Goal: Check status: Check status

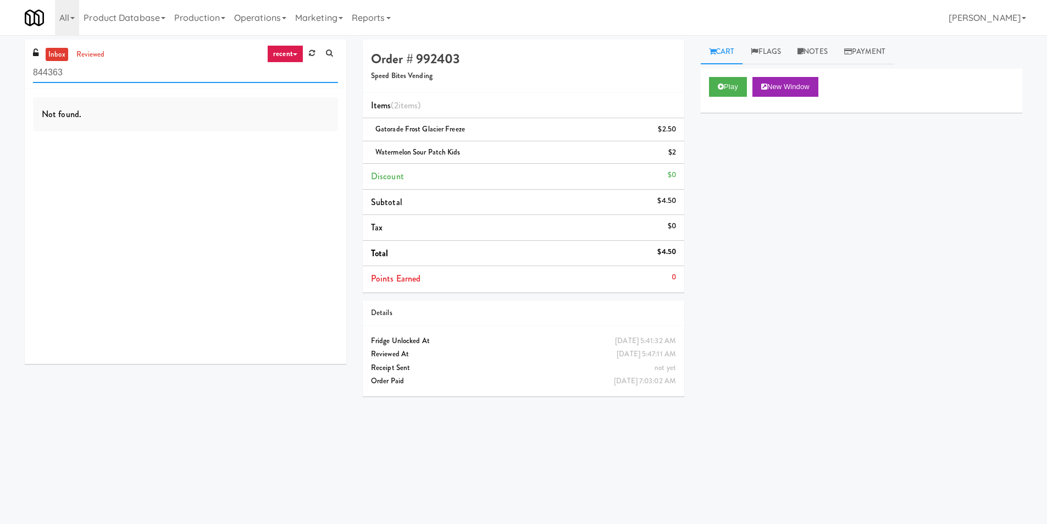
click at [118, 72] on input "844363" at bounding box center [185, 73] width 305 height 20
click at [253, 73] on input "844363" at bounding box center [185, 73] width 305 height 20
paste input "[PERSON_NAME] Left"
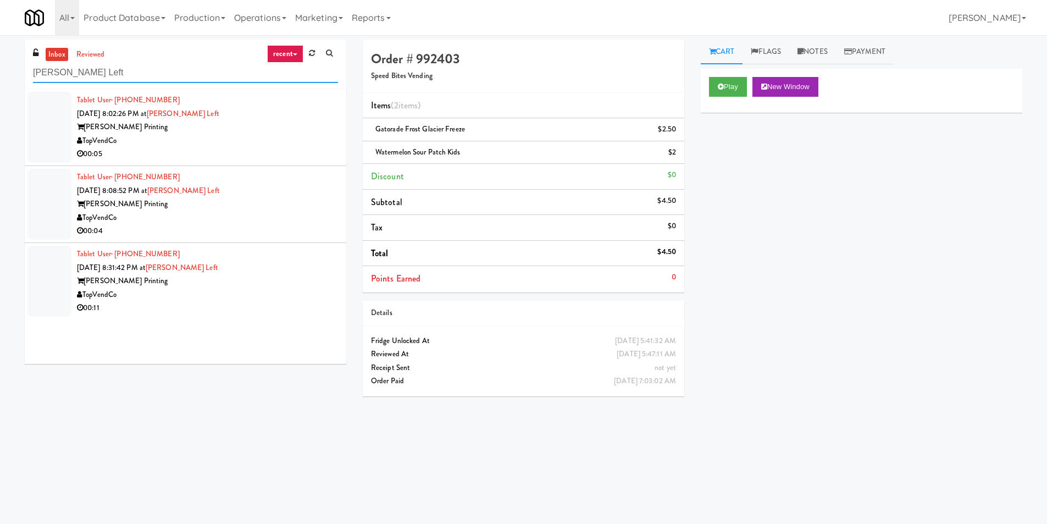
type input "[PERSON_NAME] Left"
click at [324, 146] on div "Tablet User · (470) 908-3026 [DATE] 8:02:26 PM at [PERSON_NAME] Left [PERSON_NA…" at bounding box center [207, 127] width 261 height 68
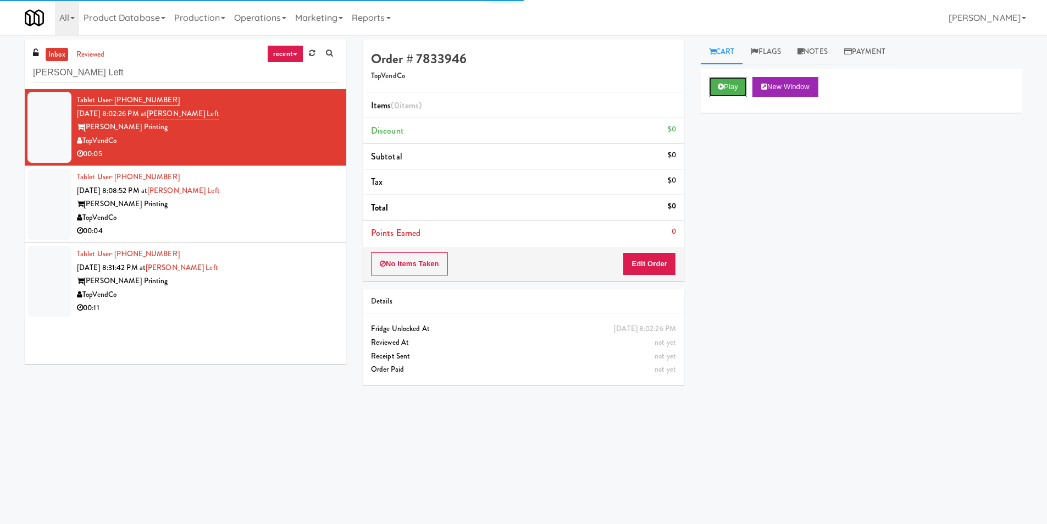
click at [729, 95] on button "Play" at bounding box center [728, 87] width 38 height 20
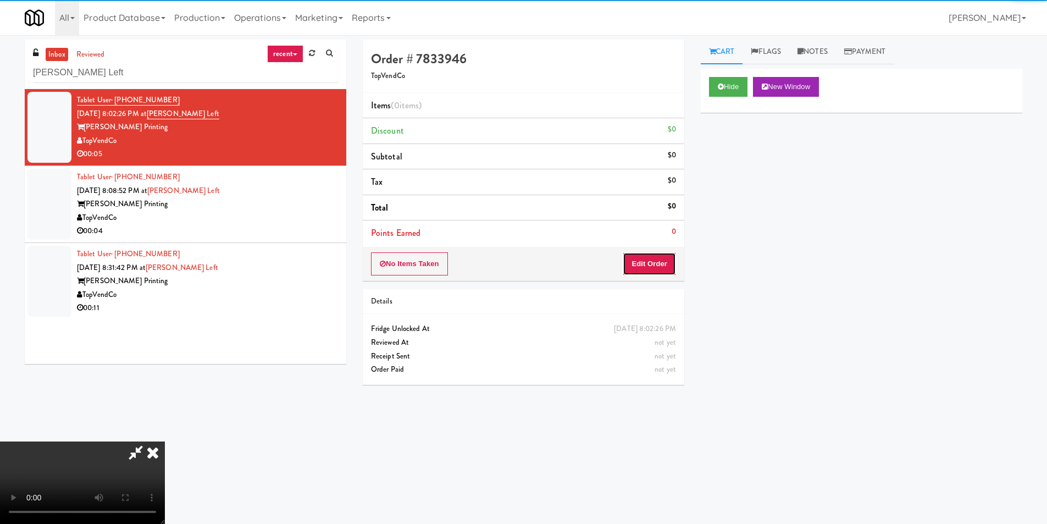
click at [644, 258] on button "Edit Order" at bounding box center [649, 263] width 53 height 23
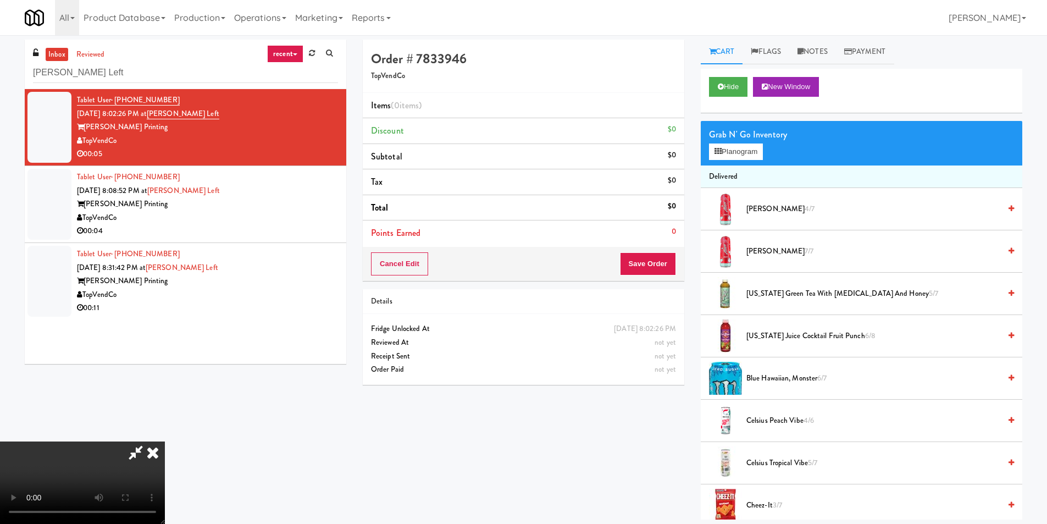
click at [153, 453] on div at bounding box center [82, 483] width 165 height 82
click at [165, 442] on video at bounding box center [82, 483] width 165 height 82
click at [165, 442] on icon at bounding box center [153, 453] width 24 height 22
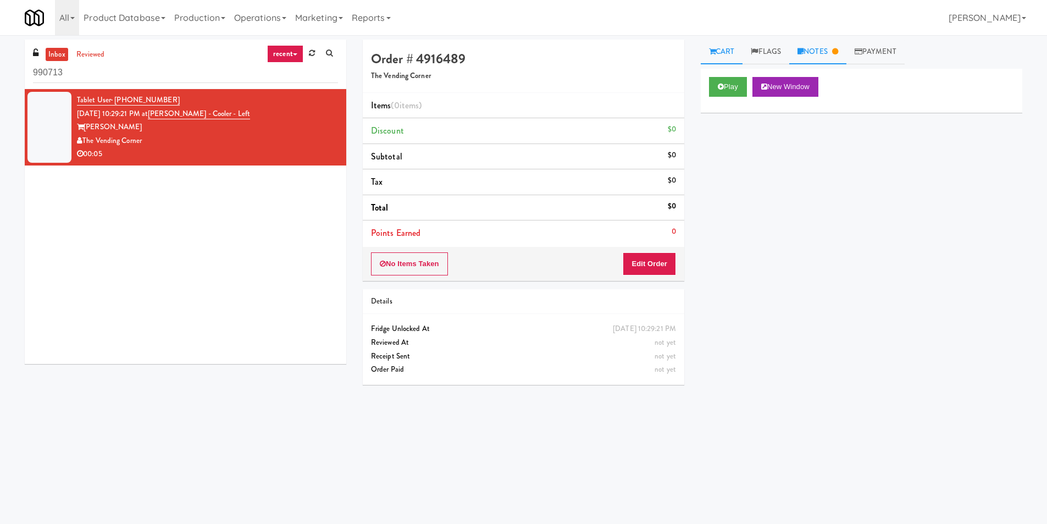
click at [804, 51] on icon at bounding box center [801, 51] width 6 height 7
click at [143, 75] on input "994445" at bounding box center [185, 73] width 305 height 20
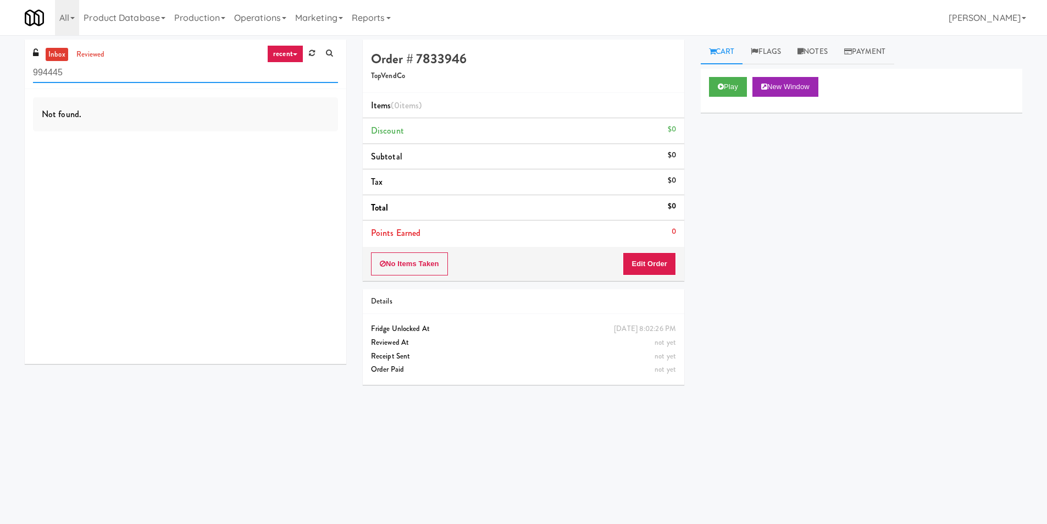
click at [143, 75] on input "994445" at bounding box center [185, 73] width 305 height 20
paste input "[PERSON_NAME] Left"
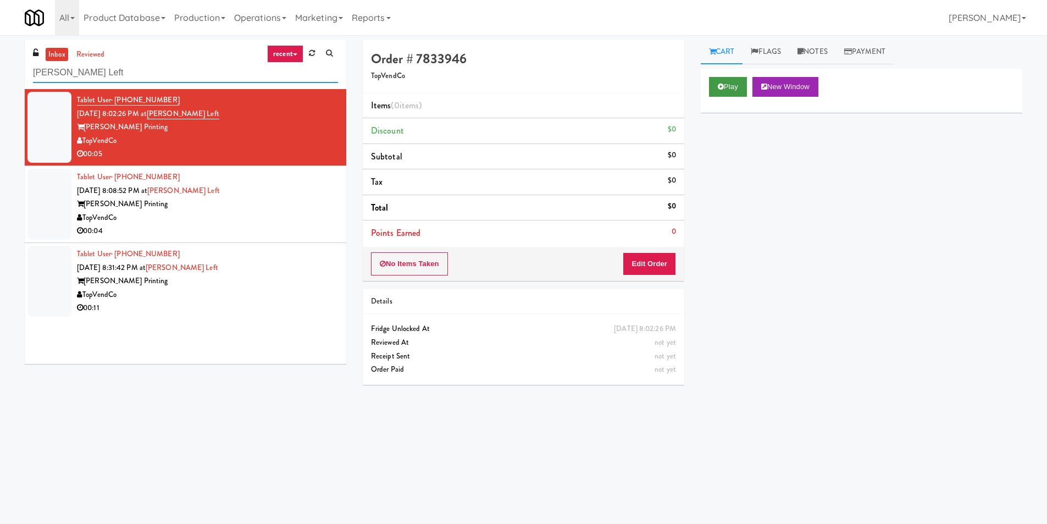
type input "[PERSON_NAME] Left"
click at [717, 83] on button "Play" at bounding box center [728, 87] width 38 height 20
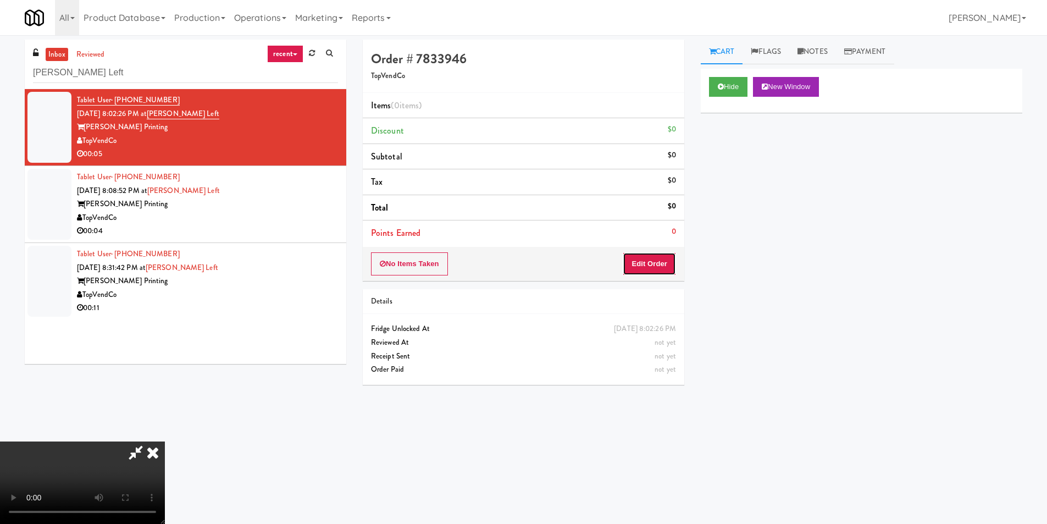
click at [641, 274] on button "Edit Order" at bounding box center [649, 263] width 53 height 23
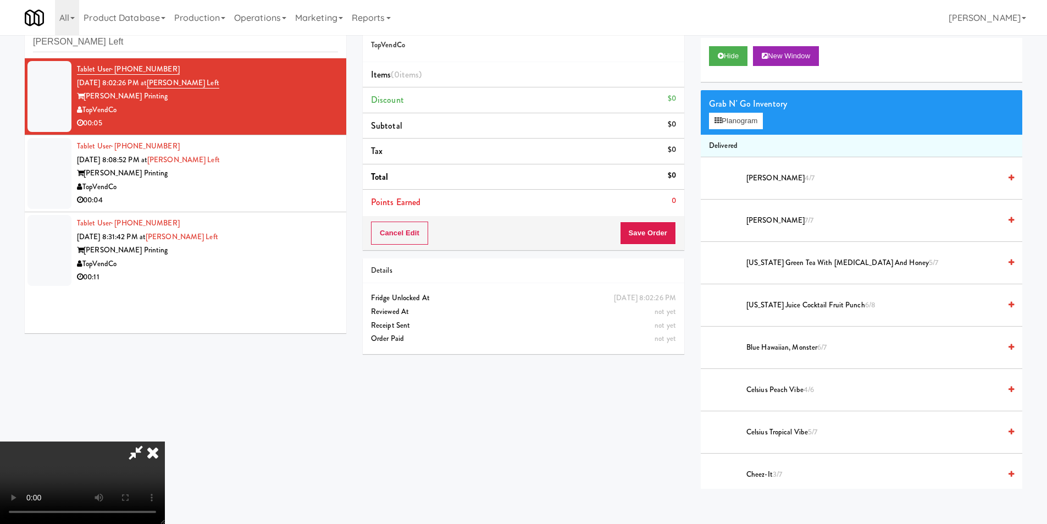
scroll to position [35, 0]
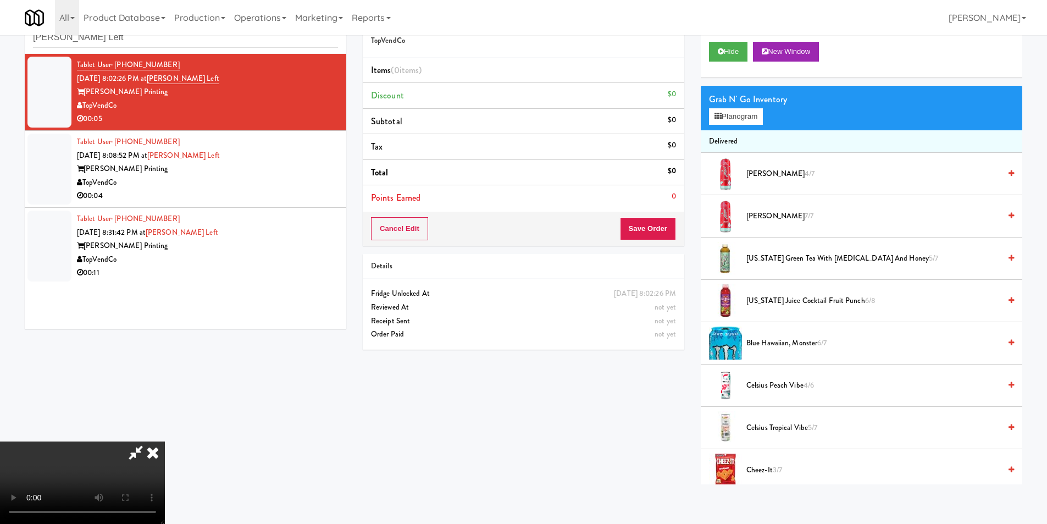
click at [157, 453] on icon at bounding box center [153, 453] width 24 height 22
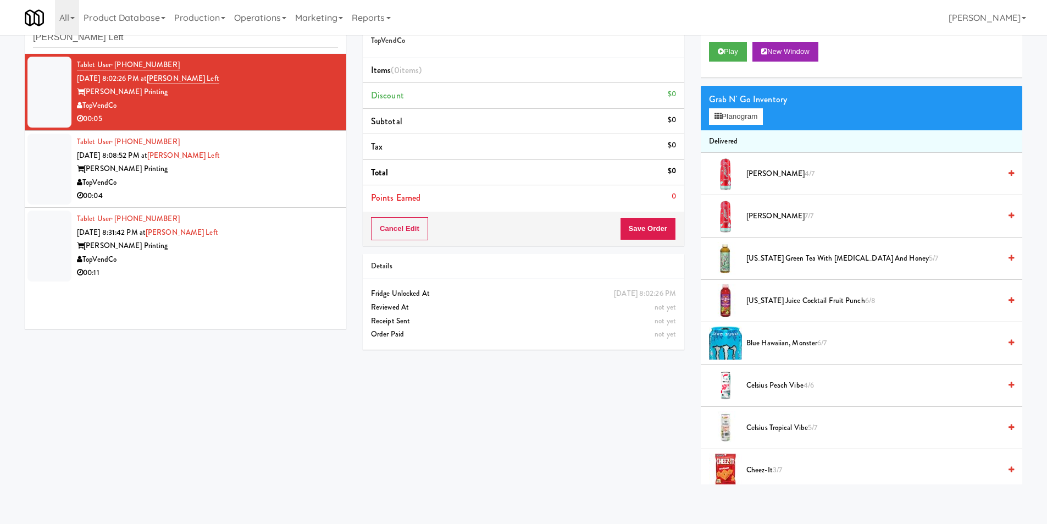
click at [228, 158] on div "Tablet User · (678) 992-6153 [DATE] 8:08:52 PM at [PERSON_NAME] Left [PERSON_NA…" at bounding box center [207, 169] width 261 height 68
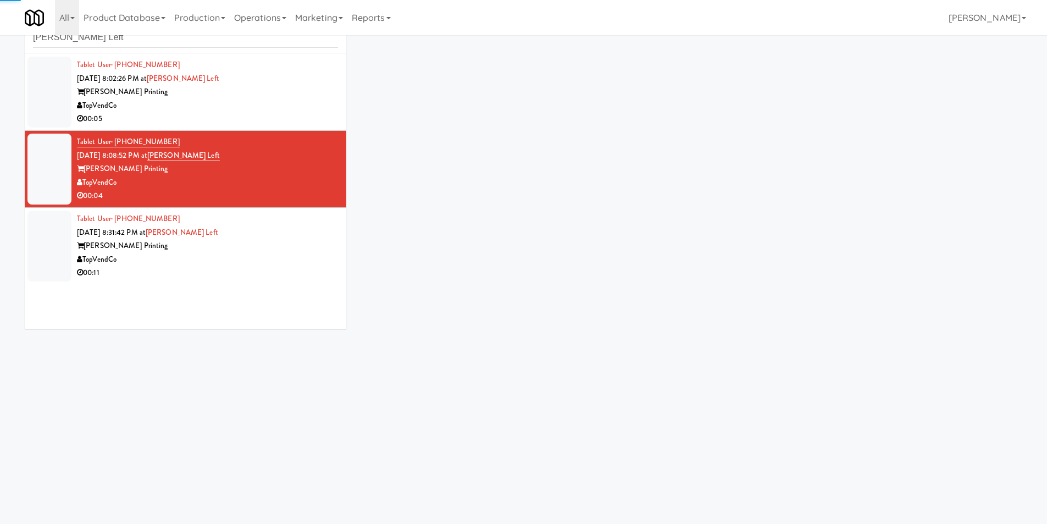
click at [252, 109] on div "TopVendCo" at bounding box center [207, 106] width 261 height 14
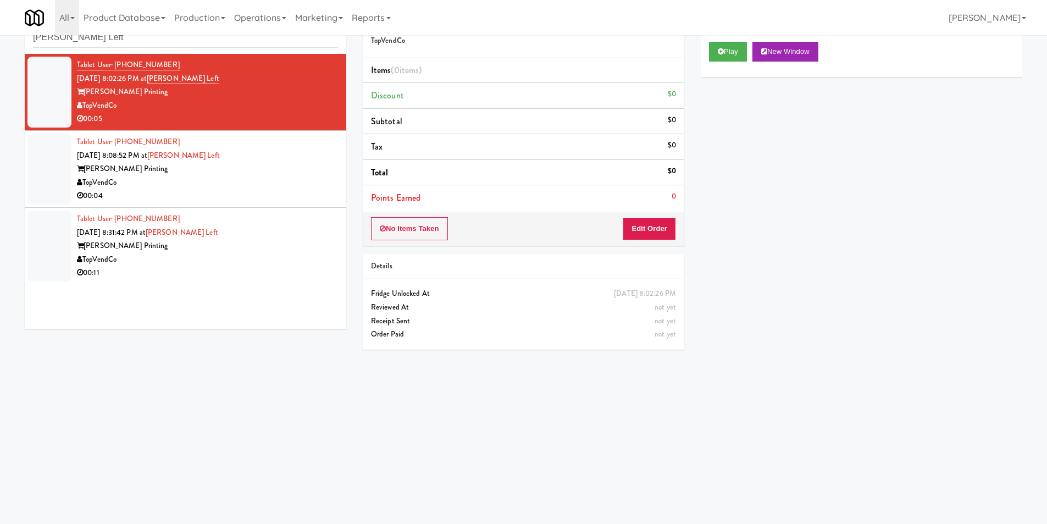
click at [214, 352] on div "inbox reviewed recent all unclear take inventory issue suspicious failed recent…" at bounding box center [523, 225] width 1014 height 442
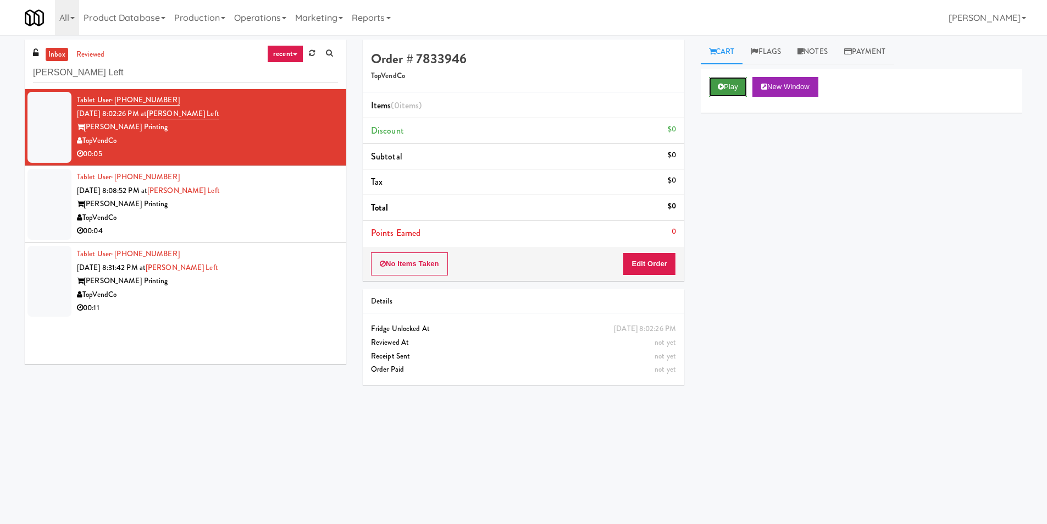
click at [727, 85] on button "Play" at bounding box center [728, 87] width 38 height 20
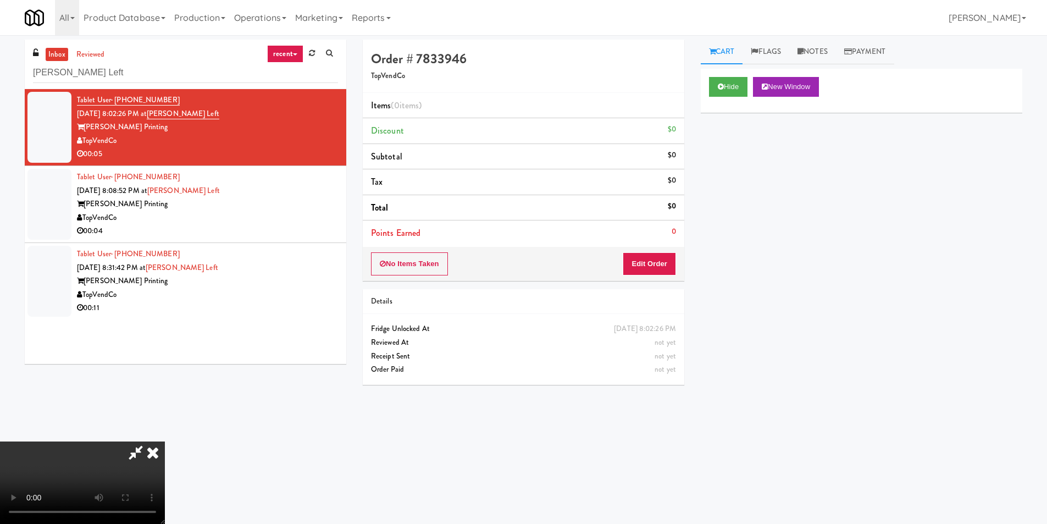
scroll to position [166, 0]
drag, startPoint x: 817, startPoint y: 404, endPoint x: 766, endPoint y: 392, distance: 52.7
click at [817, 403] on div "Hide New Window Primary Flag Clear Flag if unable to determine what was taken o…" at bounding box center [862, 275] width 322 height 412
click at [718, 376] on div "Hide New Window Primary Flag Clear Flag if unable to determine what was taken o…" at bounding box center [862, 275] width 322 height 412
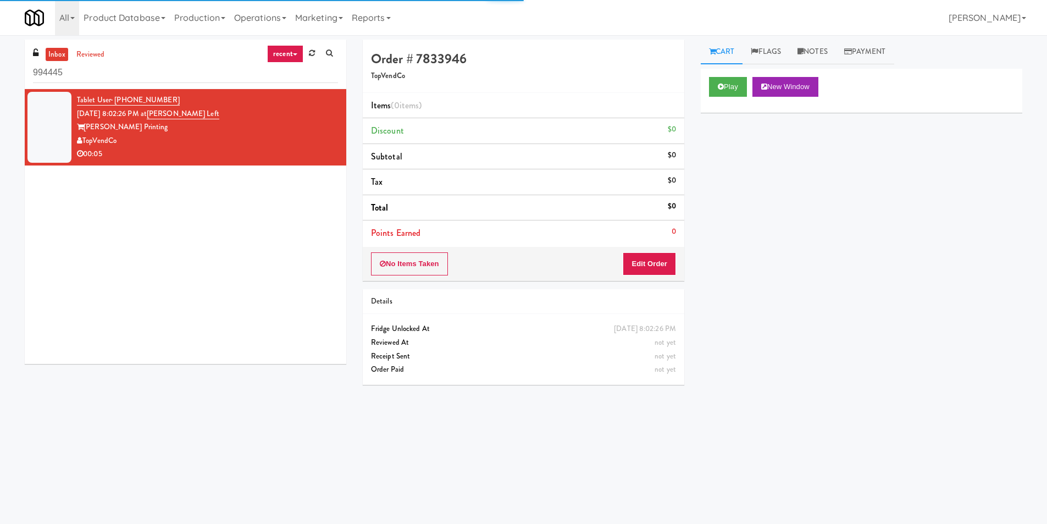
click at [214, 83] on div "inbox reviewed recent all unclear take inventory issue suspicious failed recent…" at bounding box center [186, 64] width 322 height 49
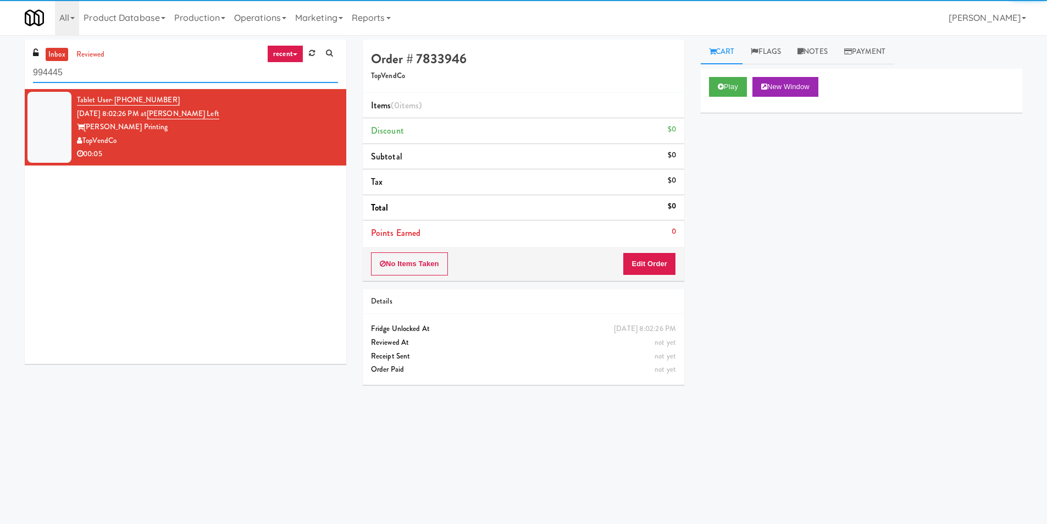
click at [213, 79] on input "994445" at bounding box center [185, 73] width 305 height 20
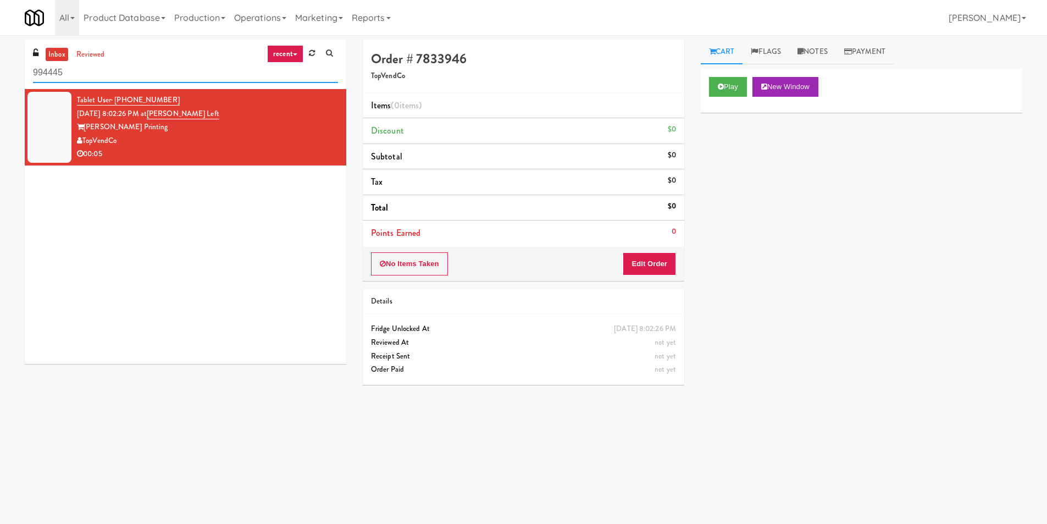
click at [213, 79] on input "994445" at bounding box center [185, 73] width 305 height 20
paste input "[PERSON_NAME] Left"
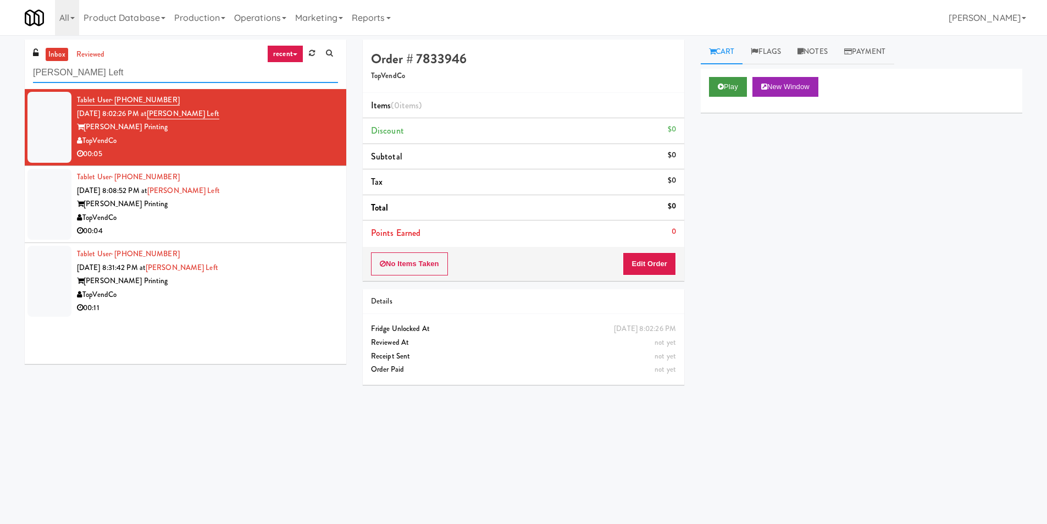
type input "[PERSON_NAME] Left"
click at [720, 88] on icon at bounding box center [721, 86] width 6 height 7
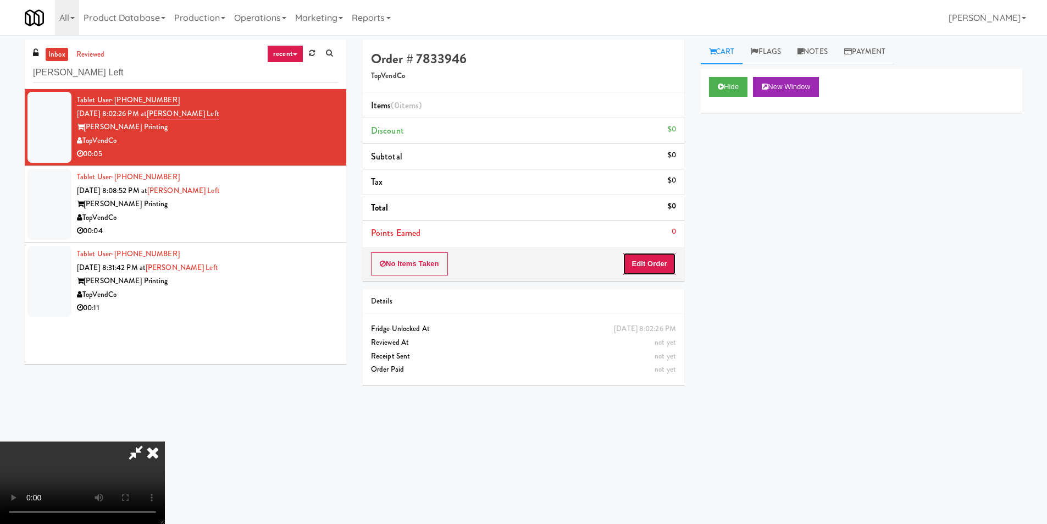
click at [663, 260] on button "Edit Order" at bounding box center [649, 263] width 53 height 23
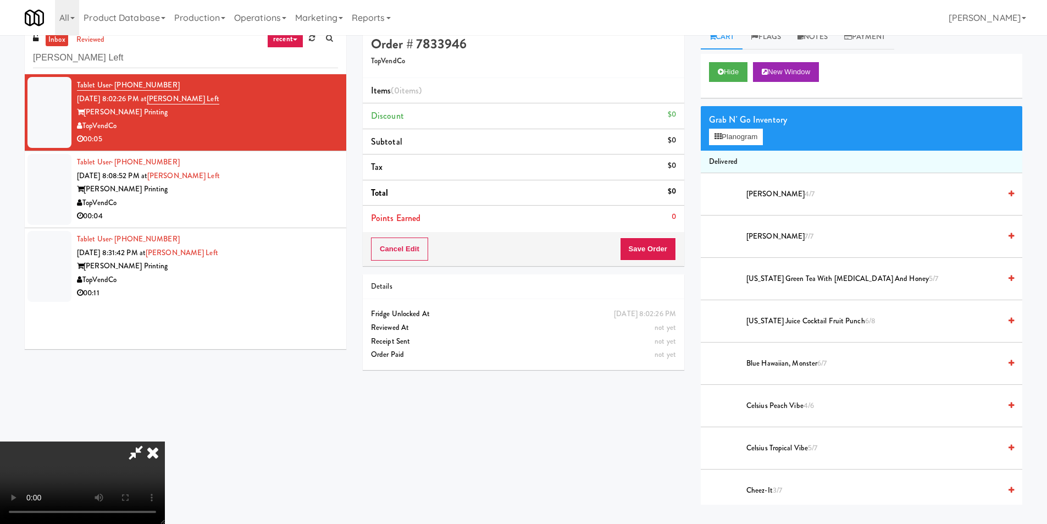
scroll to position [35, 0]
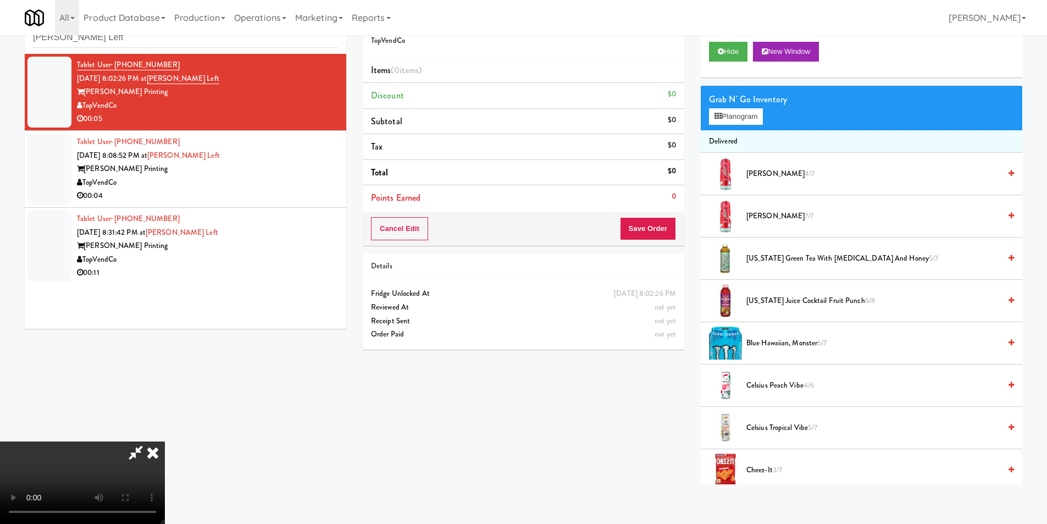
click at [153, 450] on icon at bounding box center [153, 453] width 24 height 22
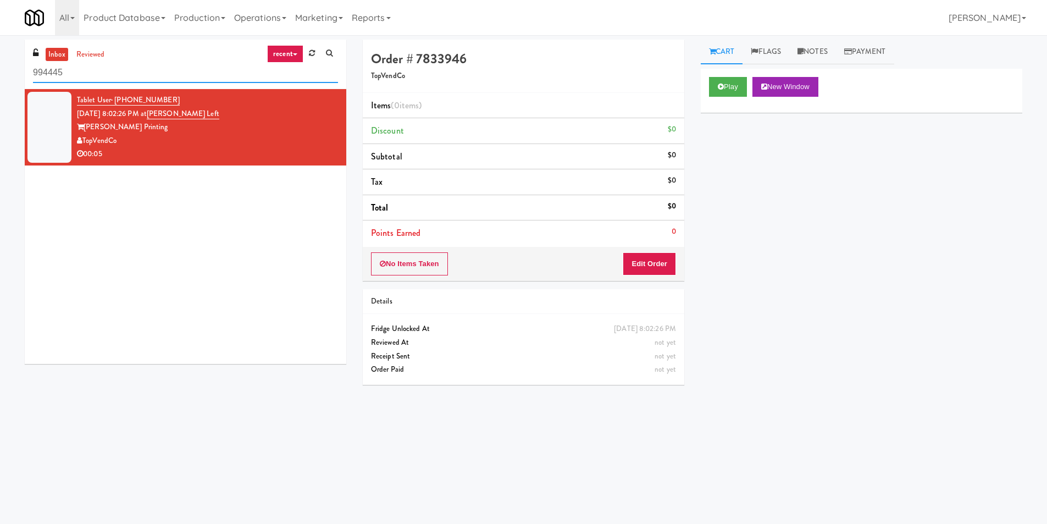
click at [159, 73] on input "994445" at bounding box center [185, 73] width 305 height 20
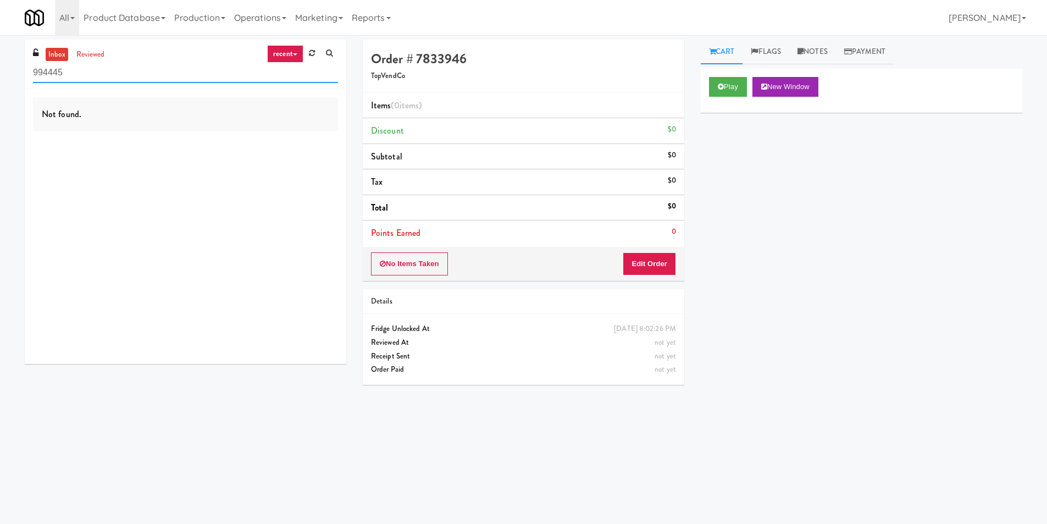
click at [159, 73] on input "994445" at bounding box center [185, 73] width 305 height 20
paste input "[PERSON_NAME] Left"
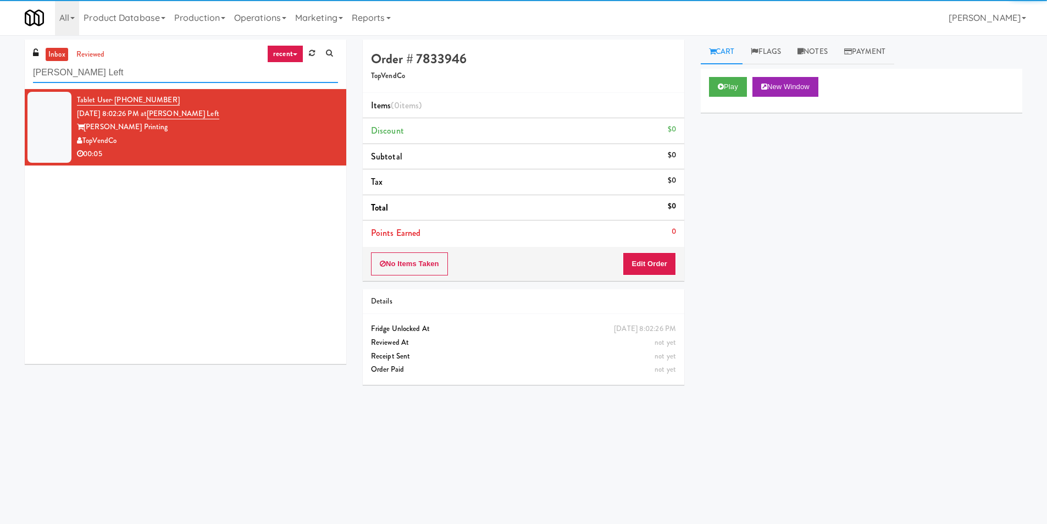
type input "[PERSON_NAME] Left"
click at [297, 138] on div "TopVendCo" at bounding box center [207, 141] width 261 height 14
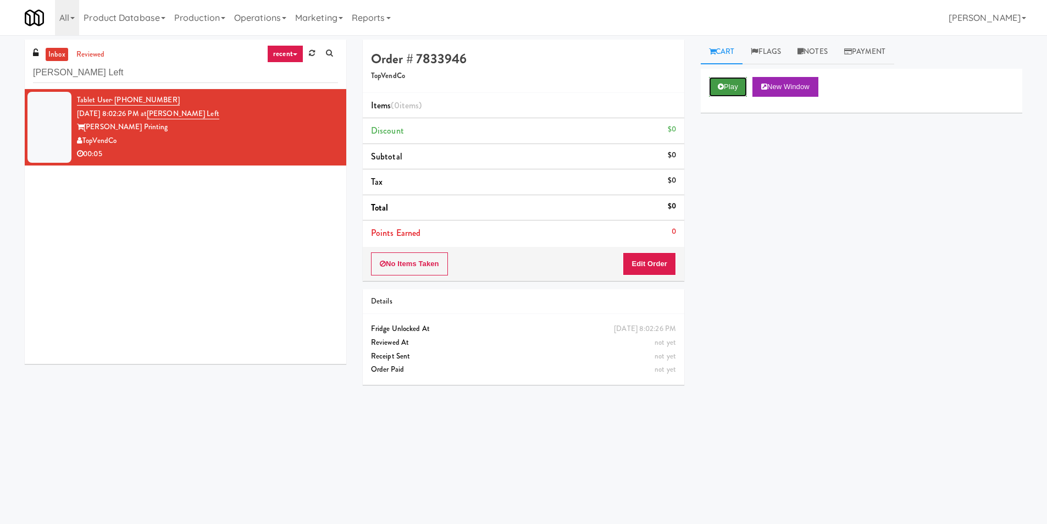
click at [720, 84] on icon at bounding box center [721, 86] width 6 height 7
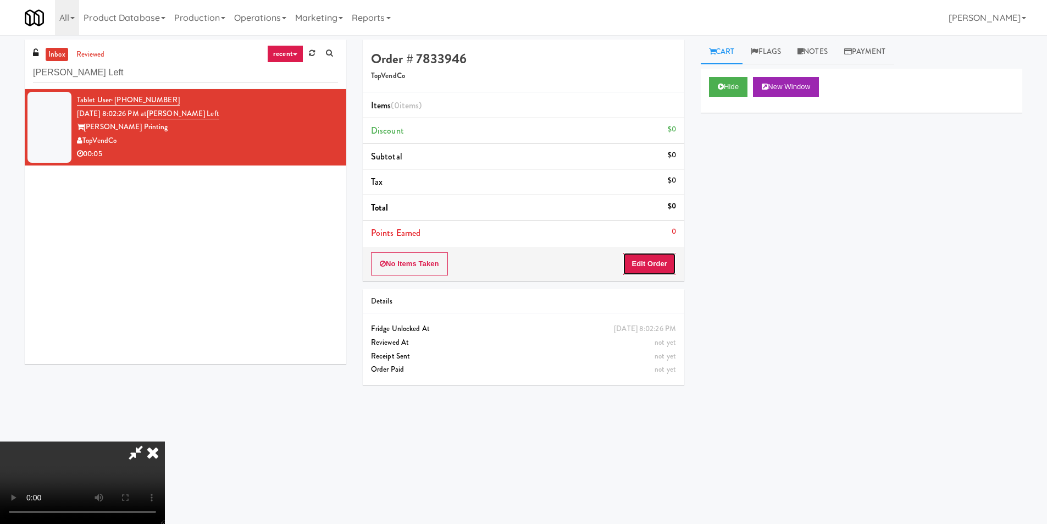
click at [651, 264] on button "Edit Order" at bounding box center [649, 263] width 53 height 23
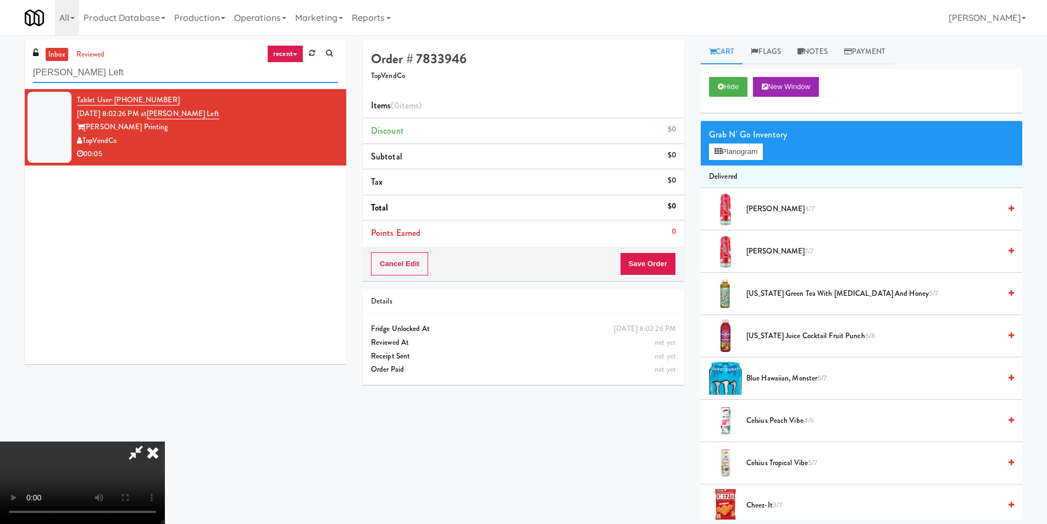
click at [167, 71] on input "[PERSON_NAME] Left" at bounding box center [185, 73] width 305 height 20
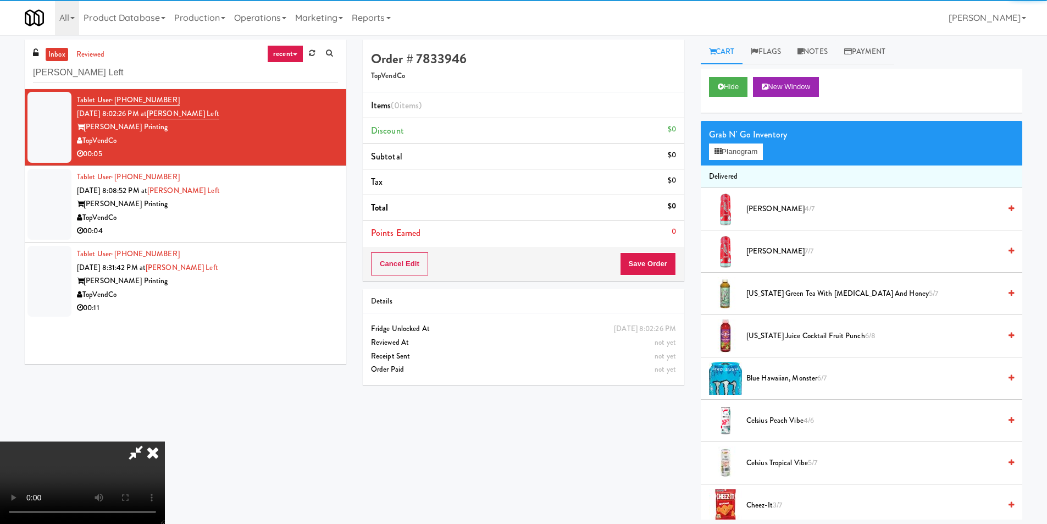
click at [258, 134] on div "TopVendCo" at bounding box center [207, 141] width 261 height 14
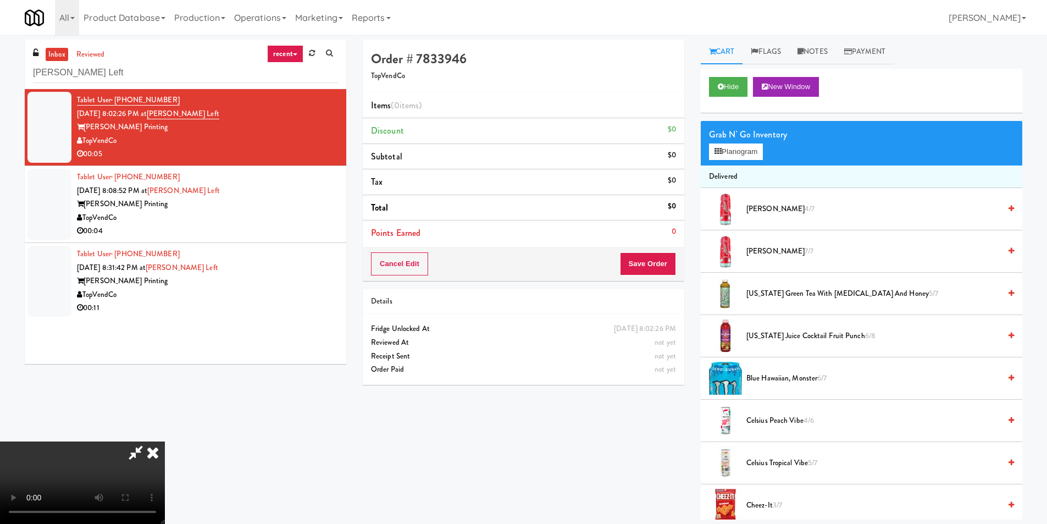
click at [153, 449] on icon at bounding box center [153, 453] width 24 height 22
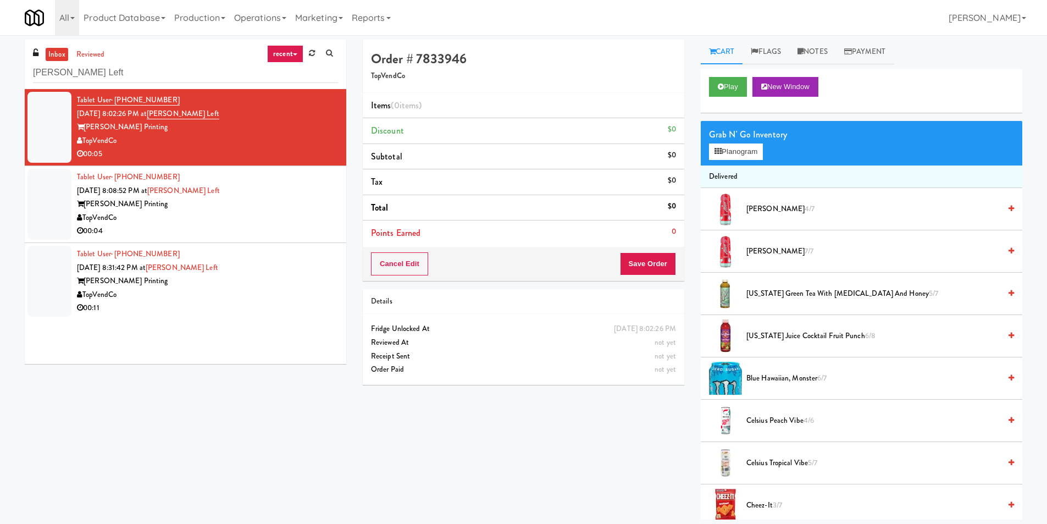
click at [257, 189] on div "Tablet User · (678) 992-6153 [DATE] 8:08:52 PM at [PERSON_NAME] Left [PERSON_NA…" at bounding box center [207, 204] width 261 height 68
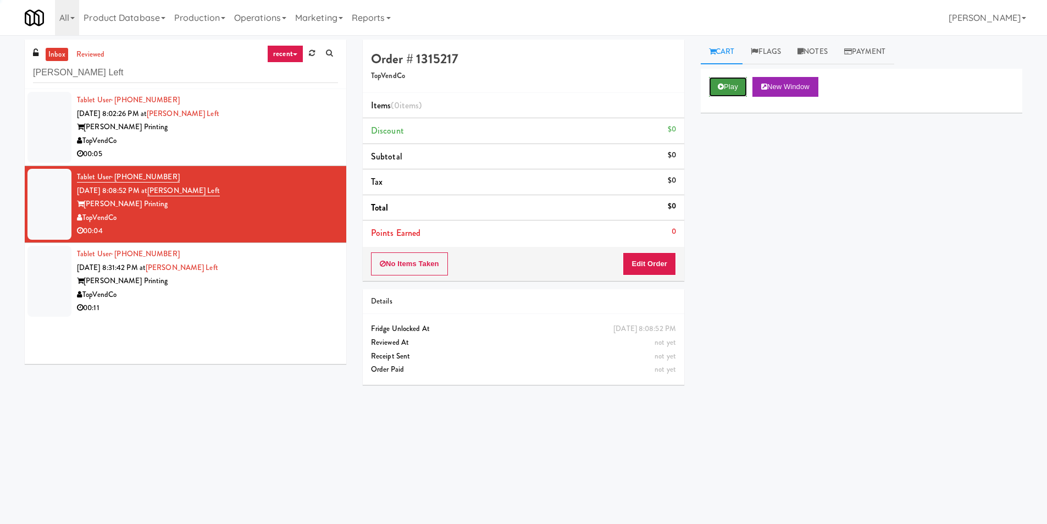
click at [724, 83] on icon at bounding box center [721, 86] width 6 height 7
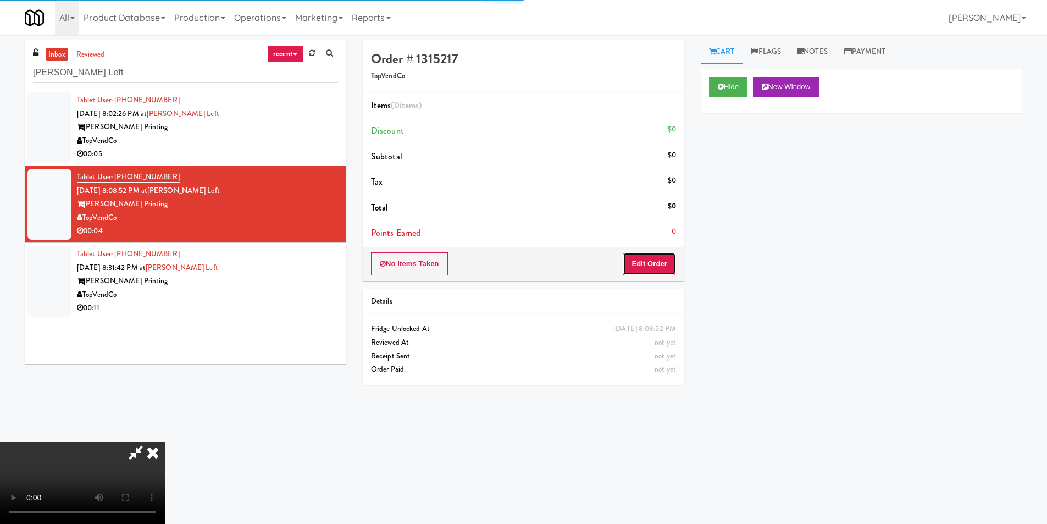
click at [653, 260] on button "Edit Order" at bounding box center [649, 263] width 53 height 23
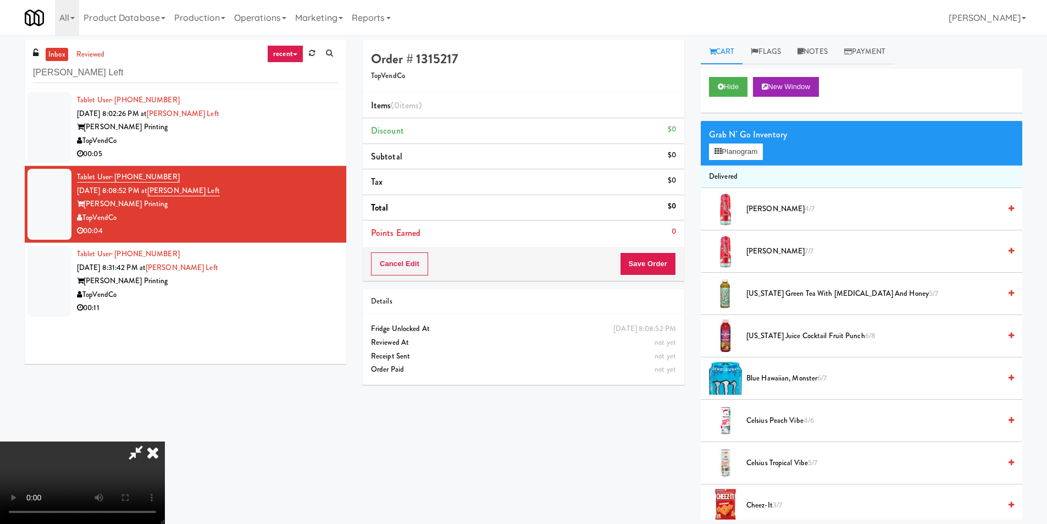
scroll to position [165, 0]
click at [165, 442] on video at bounding box center [82, 483] width 165 height 82
drag, startPoint x: 266, startPoint y: 134, endPoint x: 470, endPoint y: 348, distance: 294.8
click at [165, 442] on video at bounding box center [82, 483] width 165 height 82
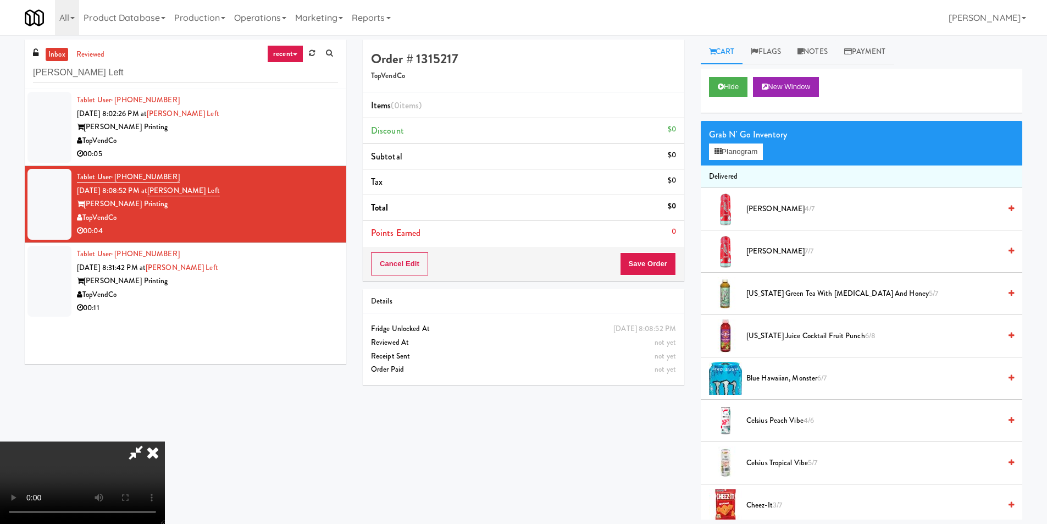
click at [165, 448] on video at bounding box center [82, 483] width 165 height 82
click at [165, 442] on icon at bounding box center [153, 453] width 24 height 22
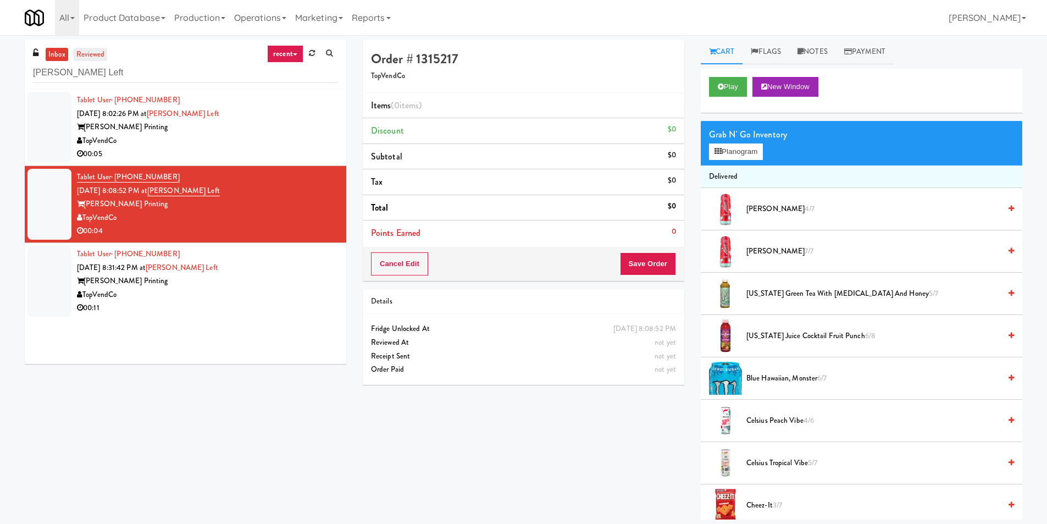
click at [103, 49] on link "reviewed" at bounding box center [91, 55] width 34 height 14
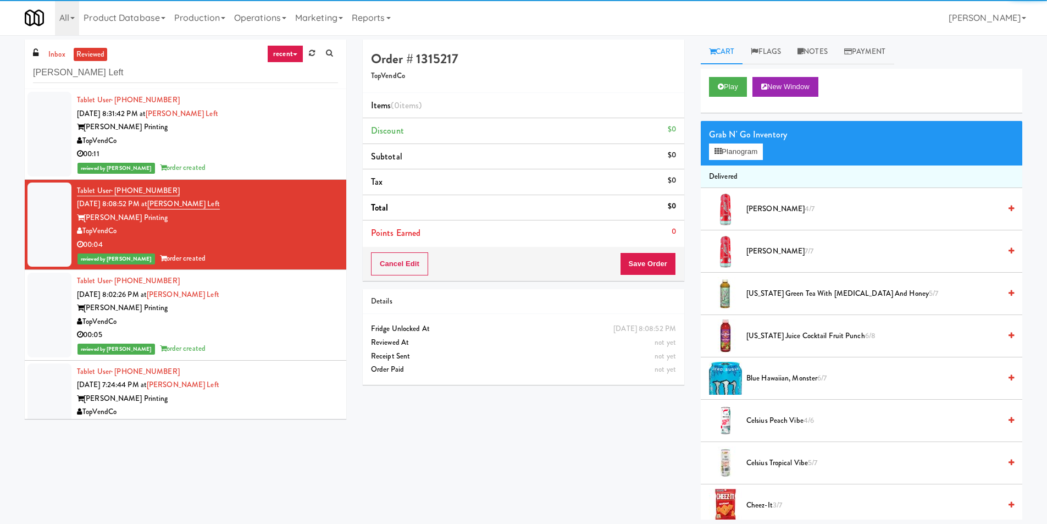
click at [250, 156] on div "00:11" at bounding box center [207, 154] width 261 height 14
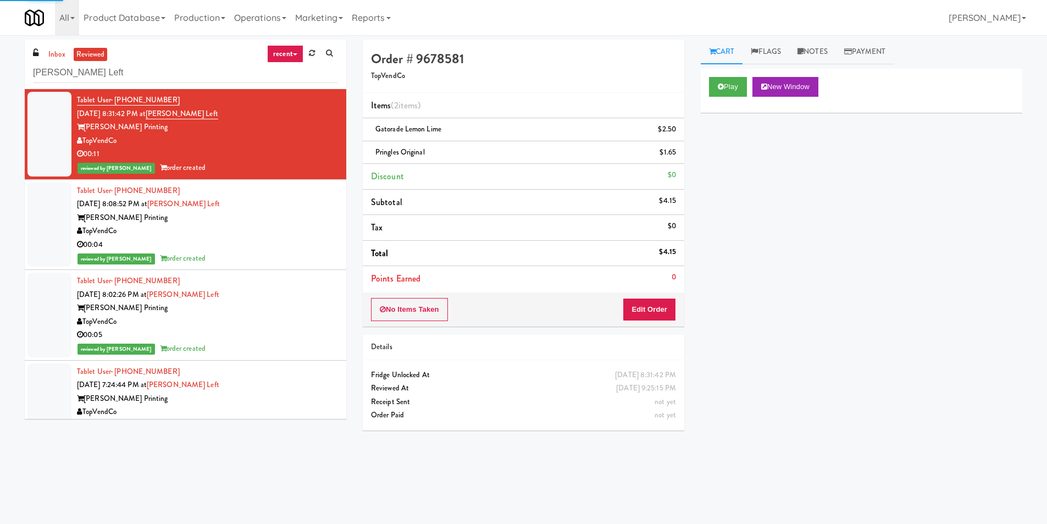
click at [738, 97] on div "Play New Window" at bounding box center [862, 91] width 322 height 44
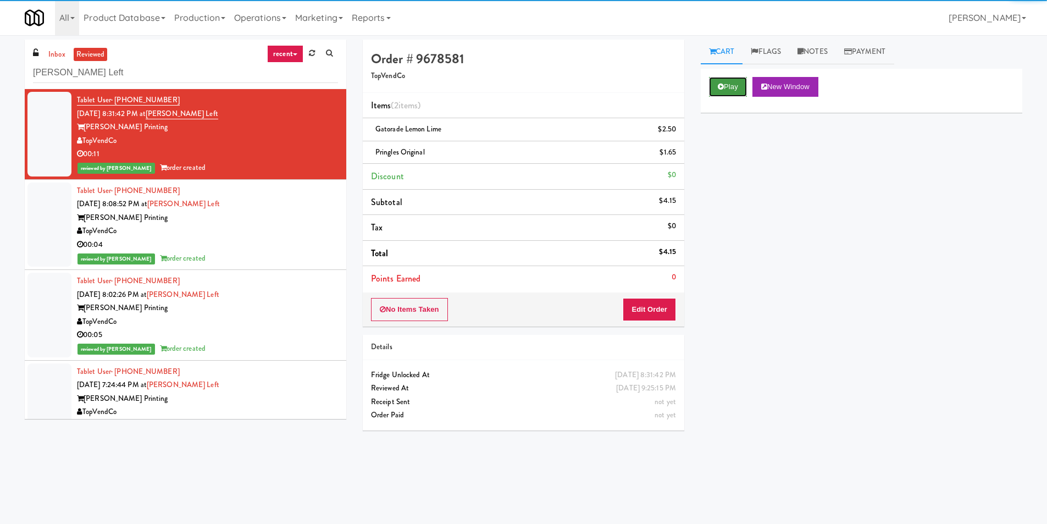
click at [735, 92] on button "Play" at bounding box center [728, 87] width 38 height 20
